Goal: Transaction & Acquisition: Subscribe to service/newsletter

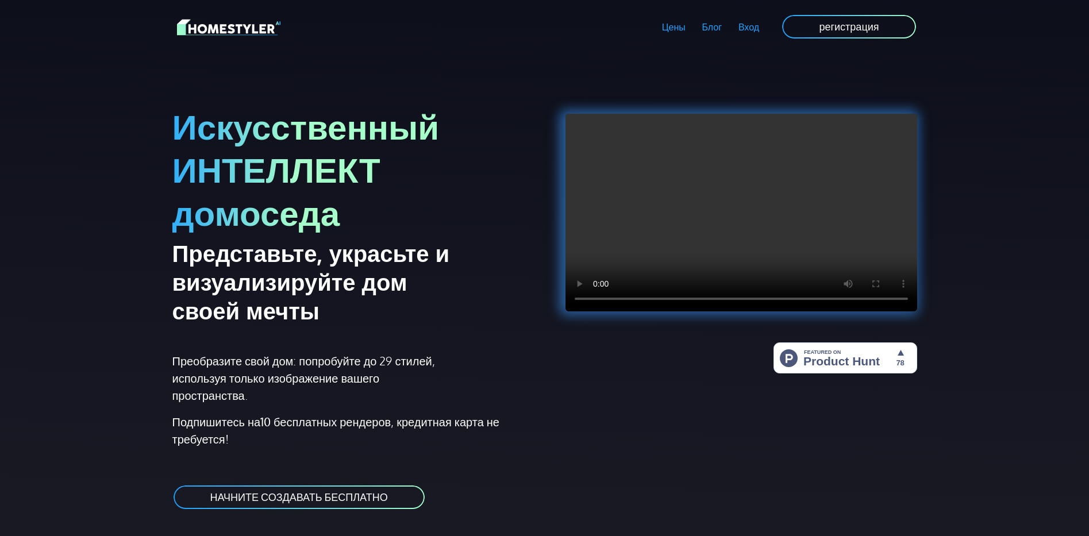
click at [752, 32] on ya-tr-span "Вход" at bounding box center [749, 26] width 21 height 11
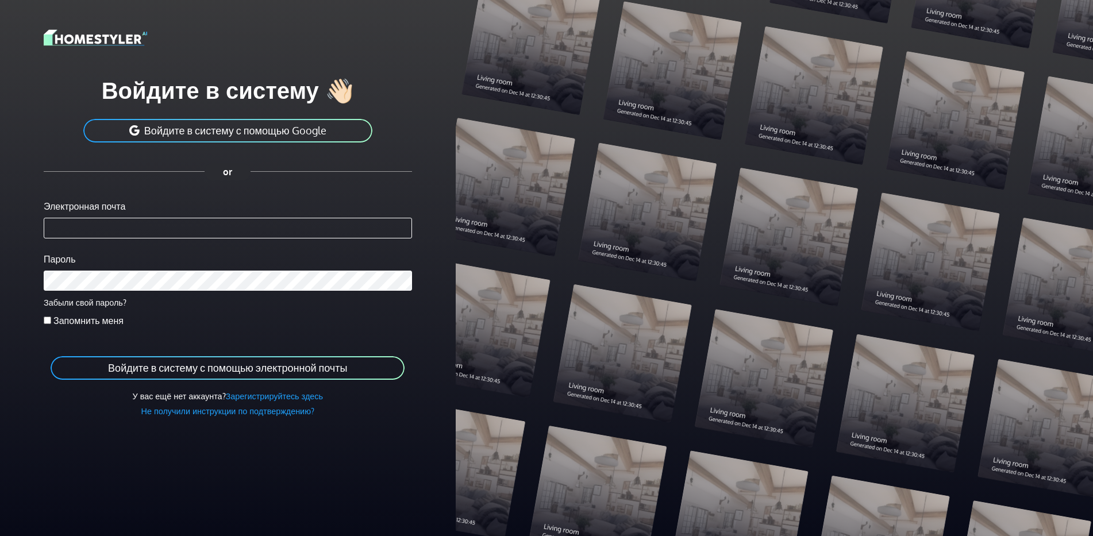
type input "**********"
click at [391, 318] on div "Запомнить меня" at bounding box center [228, 321] width 368 height 14
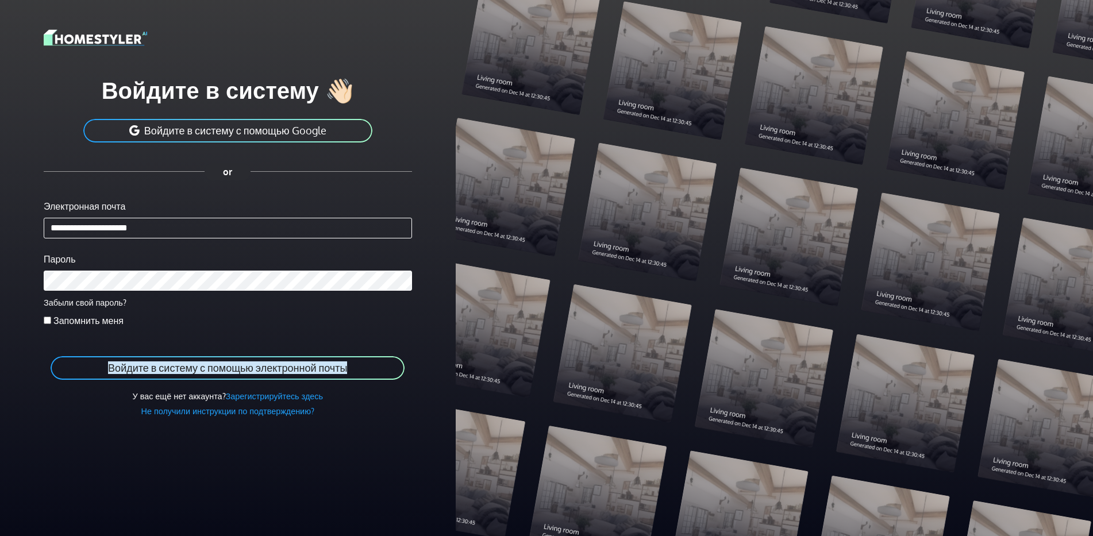
click at [270, 396] on ya-tr-span "Зарегистрируйтесь здесь" at bounding box center [274, 396] width 97 height 10
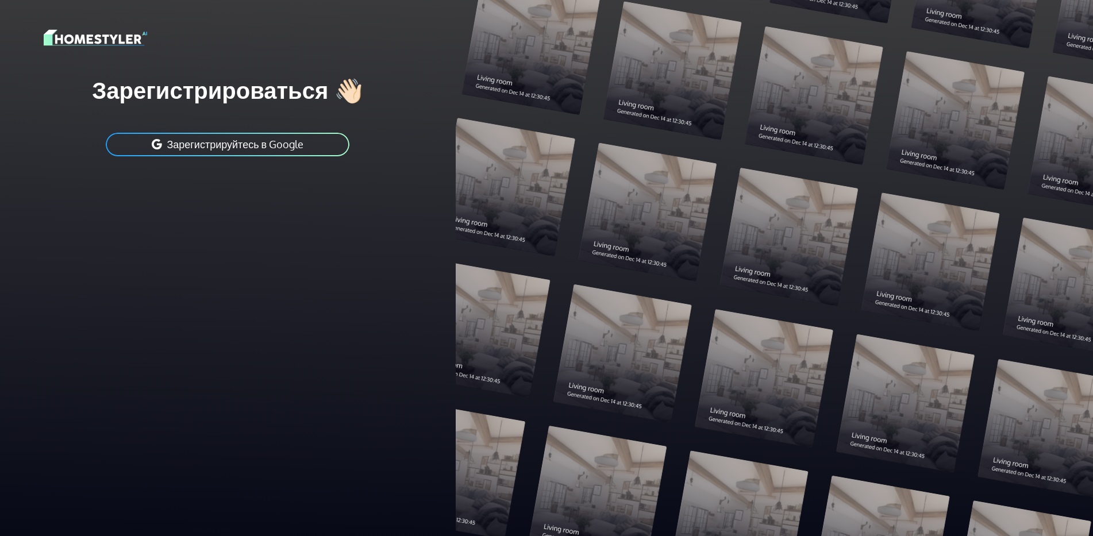
click at [105, 274] on div "Зарегистрироваться 👋🏻 Зарегистрируйтесь в Google" at bounding box center [228, 268] width 456 height 536
click at [192, 147] on ya-tr-span "Зарегистрируйтесь в Google" at bounding box center [235, 144] width 137 height 13
